Goal: Information Seeking & Learning: Learn about a topic

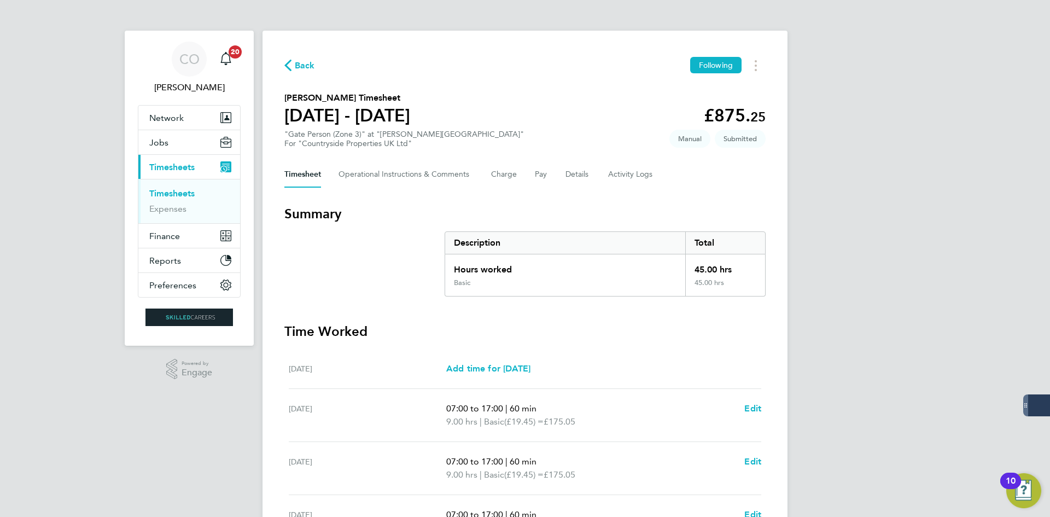
click at [310, 62] on span "Back" at bounding box center [305, 65] width 20 height 13
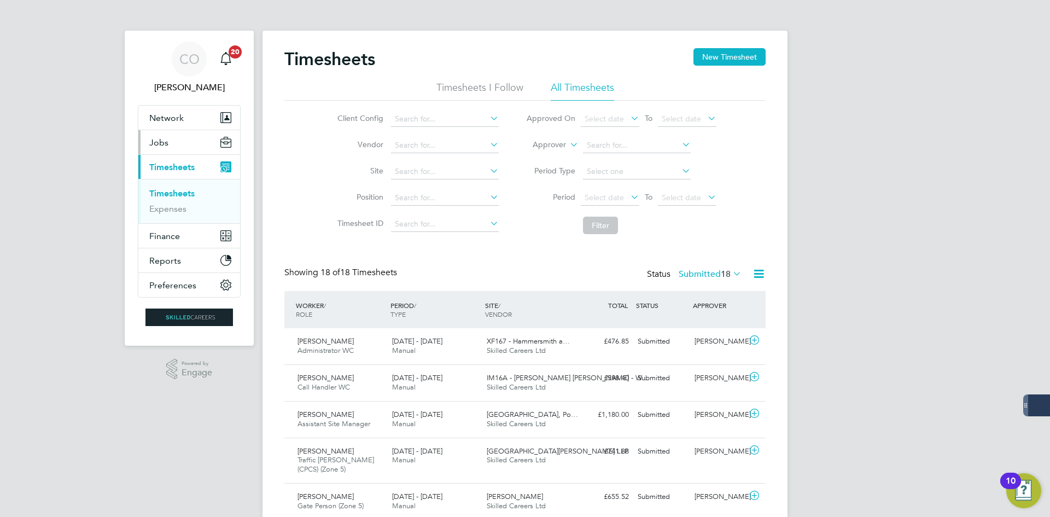
click at [171, 143] on button "Jobs" at bounding box center [189, 142] width 102 height 24
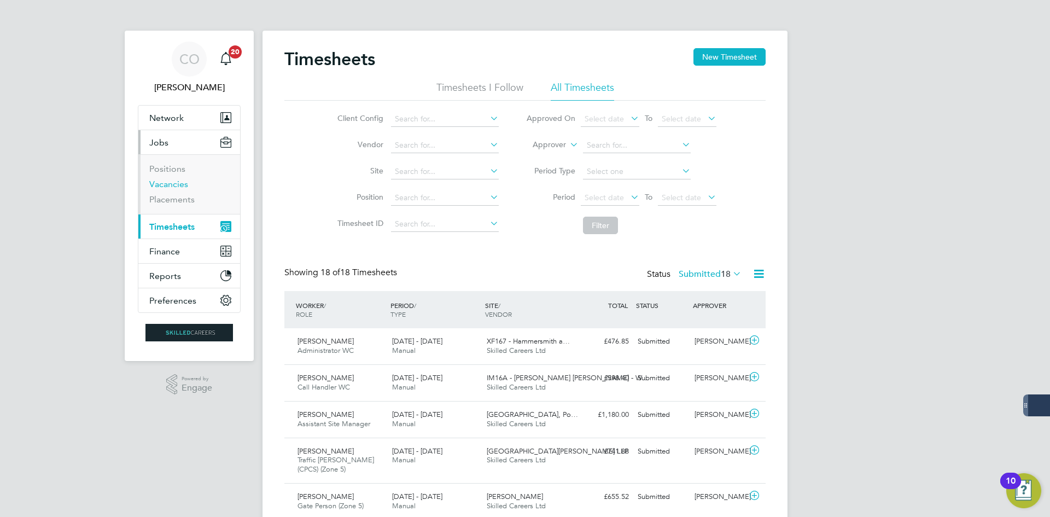
click at [170, 182] on link "Vacancies" at bounding box center [168, 184] width 39 height 10
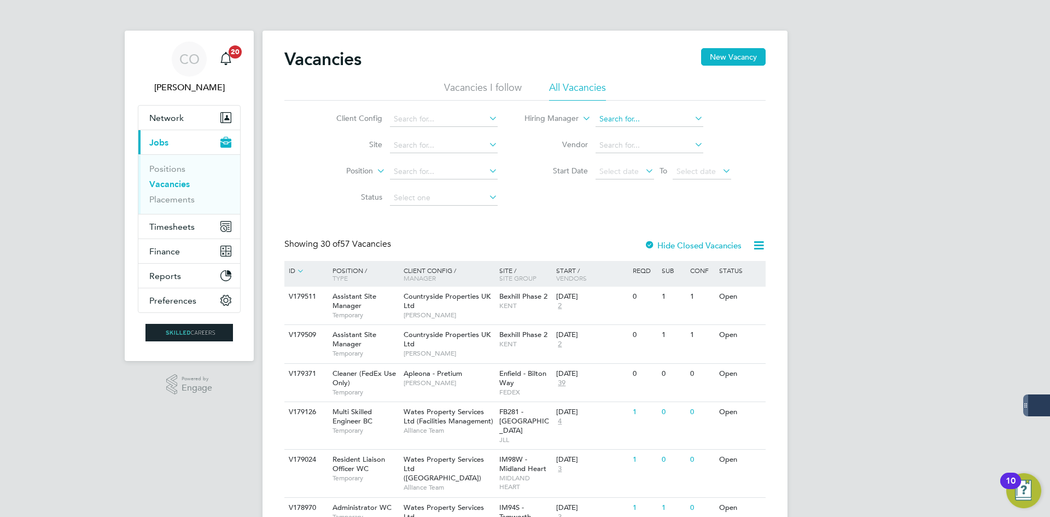
click at [608, 117] on input at bounding box center [650, 119] width 108 height 15
click at [430, 145] on input at bounding box center [444, 145] width 108 height 15
click at [458, 176] on li "Roche ster Phase 7" at bounding box center [452, 174] width 126 height 15
type input "Rochester Phase 7"
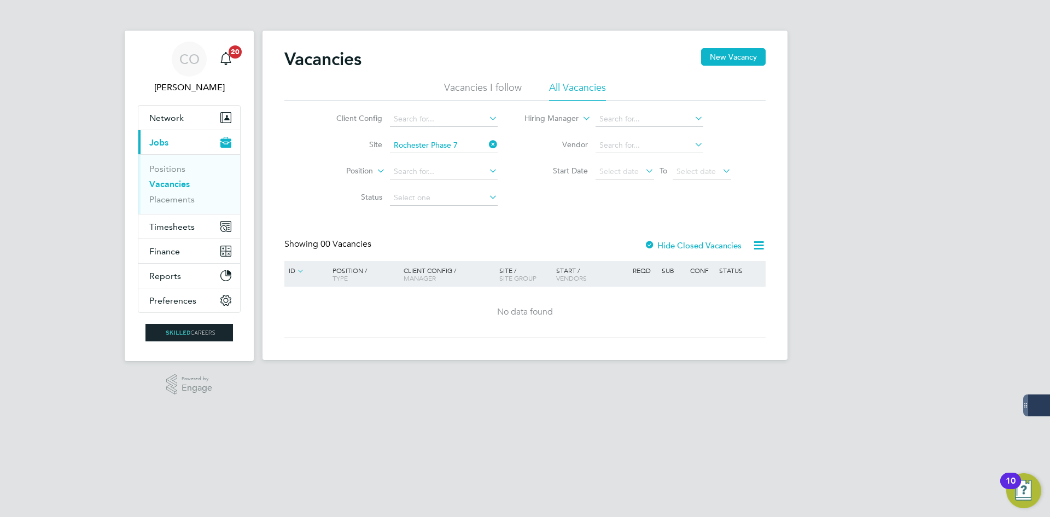
click at [707, 238] on div "Hide Closed Vacancies" at bounding box center [690, 245] width 108 height 14
click at [707, 242] on label "Hide Closed Vacancies" at bounding box center [692, 245] width 97 height 10
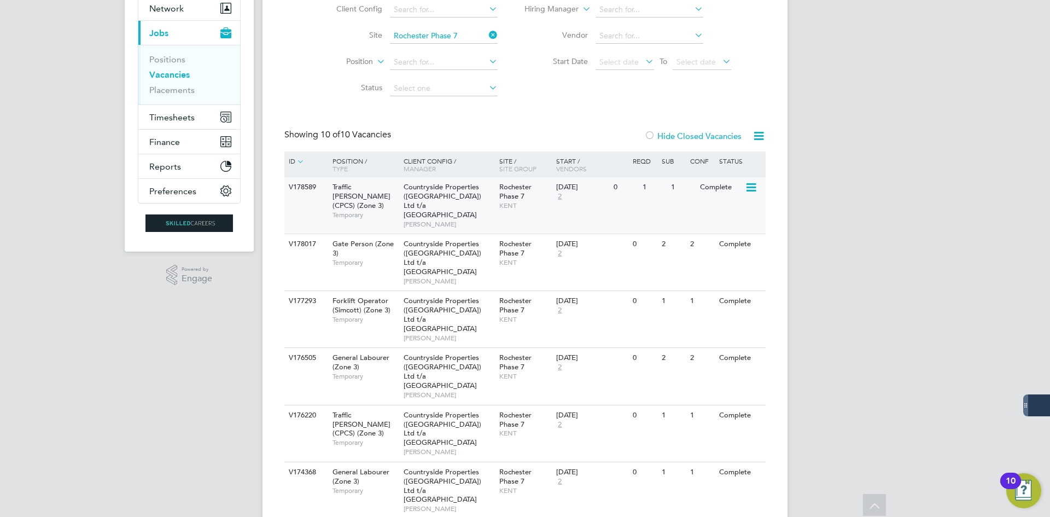
click at [435, 200] on span "Countryside Properties (UK) Ltd t/a Rochester Riverside" at bounding box center [443, 200] width 78 height 37
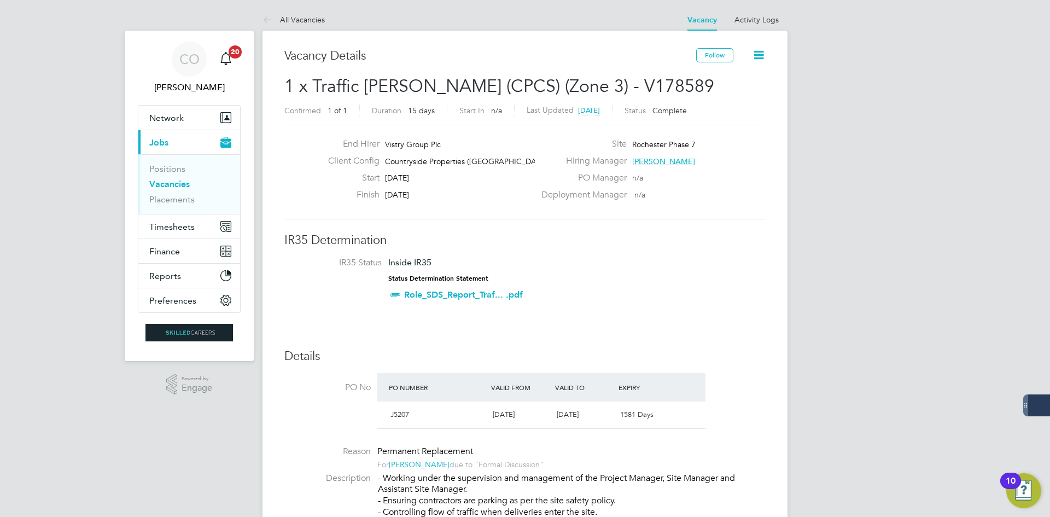
drag, startPoint x: 393, startPoint y: 199, endPoint x: 439, endPoint y: 199, distance: 45.9
click at [443, 198] on div "Finish [DATE]" at bounding box center [427, 197] width 216 height 17
click at [401, 200] on div "Finish [DATE]" at bounding box center [427, 197] width 216 height 17
click at [272, 19] on icon at bounding box center [270, 21] width 14 height 14
